Goal: Information Seeking & Learning: Learn about a topic

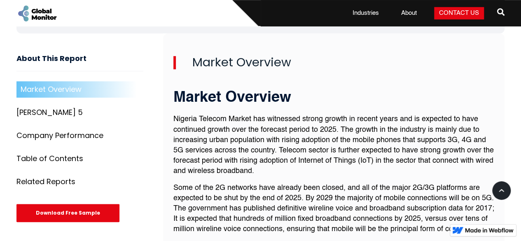
scroll to position [277, 0]
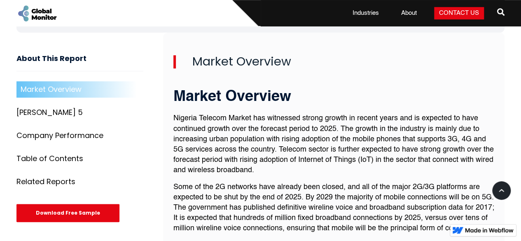
click at [293, 219] on p "Some of the 2G networks have already been closed, and all of the major 2G/3G pl…" at bounding box center [333, 208] width 321 height 52
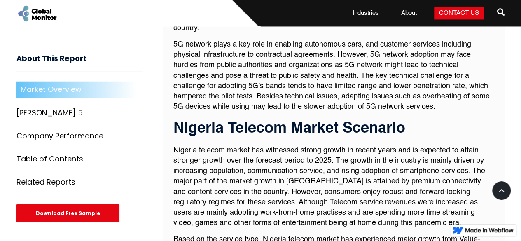
scroll to position [666, 0]
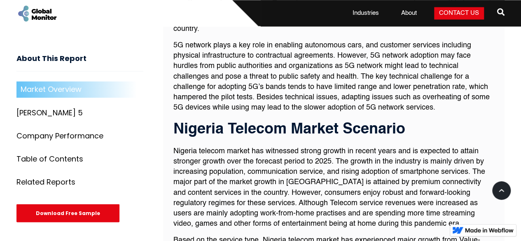
click at [221, 201] on p "Nigeria telecom market has witnessed strong growth in recent years and is expec…" at bounding box center [333, 187] width 321 height 83
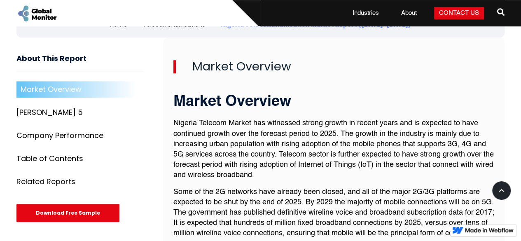
scroll to position [273, 0]
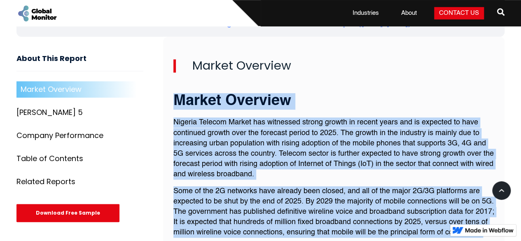
drag, startPoint x: 174, startPoint y: 84, endPoint x: 287, endPoint y: 228, distance: 183.5
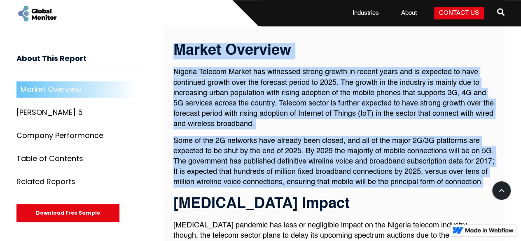
scroll to position [324, 0]
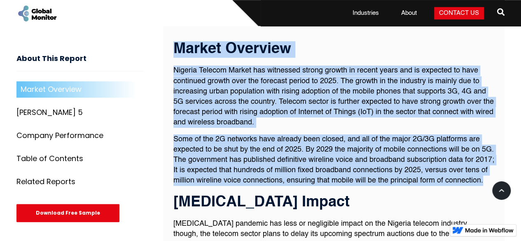
copy div "Market Overview Nigeria Telecom Market has witnessed strong growth in recent ye…"
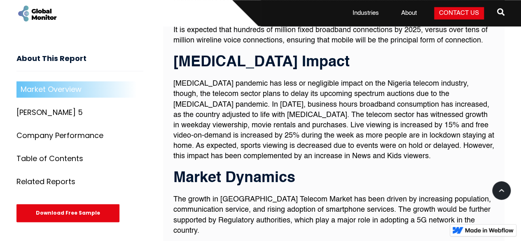
scroll to position [456, 0]
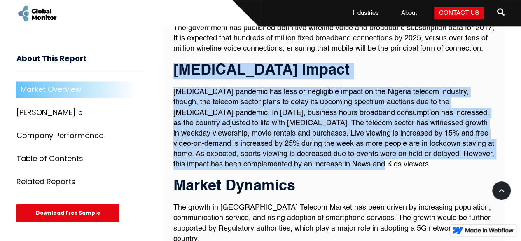
drag, startPoint x: 175, startPoint y: 63, endPoint x: 363, endPoint y: 160, distance: 211.2
copy div "[MEDICAL_DATA] Impact [MEDICAL_DATA] pandemic has less or negligible impact on …"
click at [297, 142] on p "[MEDICAL_DATA] pandemic has less or negligible impact on the Nigeria telecom in…" at bounding box center [333, 128] width 321 height 83
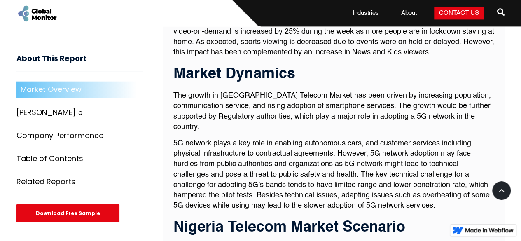
scroll to position [568, 0]
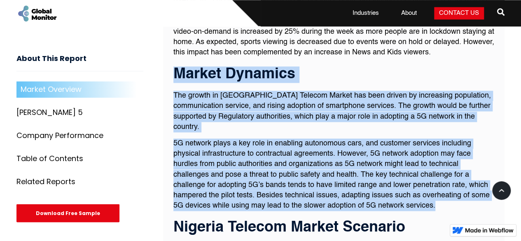
drag, startPoint x: 174, startPoint y: 69, endPoint x: 438, endPoint y: 189, distance: 289.3
click at [438, 189] on div "Market Overview Nigeria Telecom Market has witnessed strong growth in recent ye…" at bounding box center [333, 159] width 321 height 749
copy div "Market Dynamics The growth in [GEOGRAPHIC_DATA] Telecom Market has been driven …"
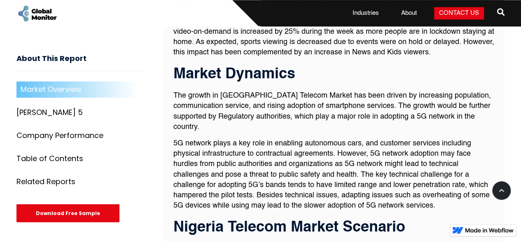
click at [273, 219] on h3 "Nigeria Telecom Market Scenario" at bounding box center [333, 227] width 321 height 16
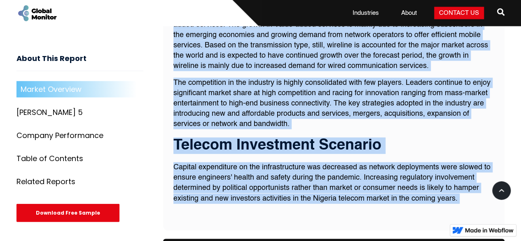
scroll to position [900, 0]
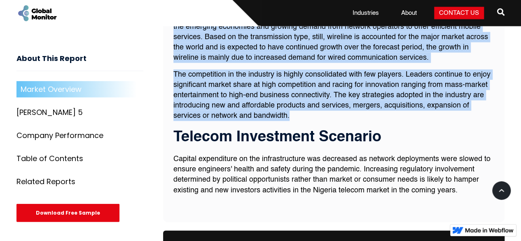
drag, startPoint x: 173, startPoint y: 71, endPoint x: 301, endPoint y: 103, distance: 131.5
copy div "Nigeria Telecom Market Scenario Nigeria telecom market has witnessed strong gro…"
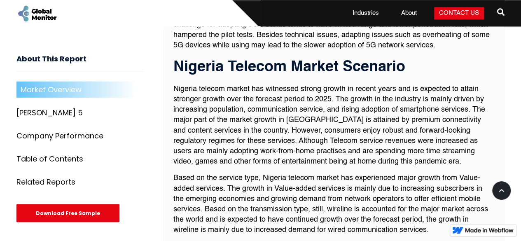
scroll to position [728, 0]
